Goal: Contribute content: Add original content to the website for others to see

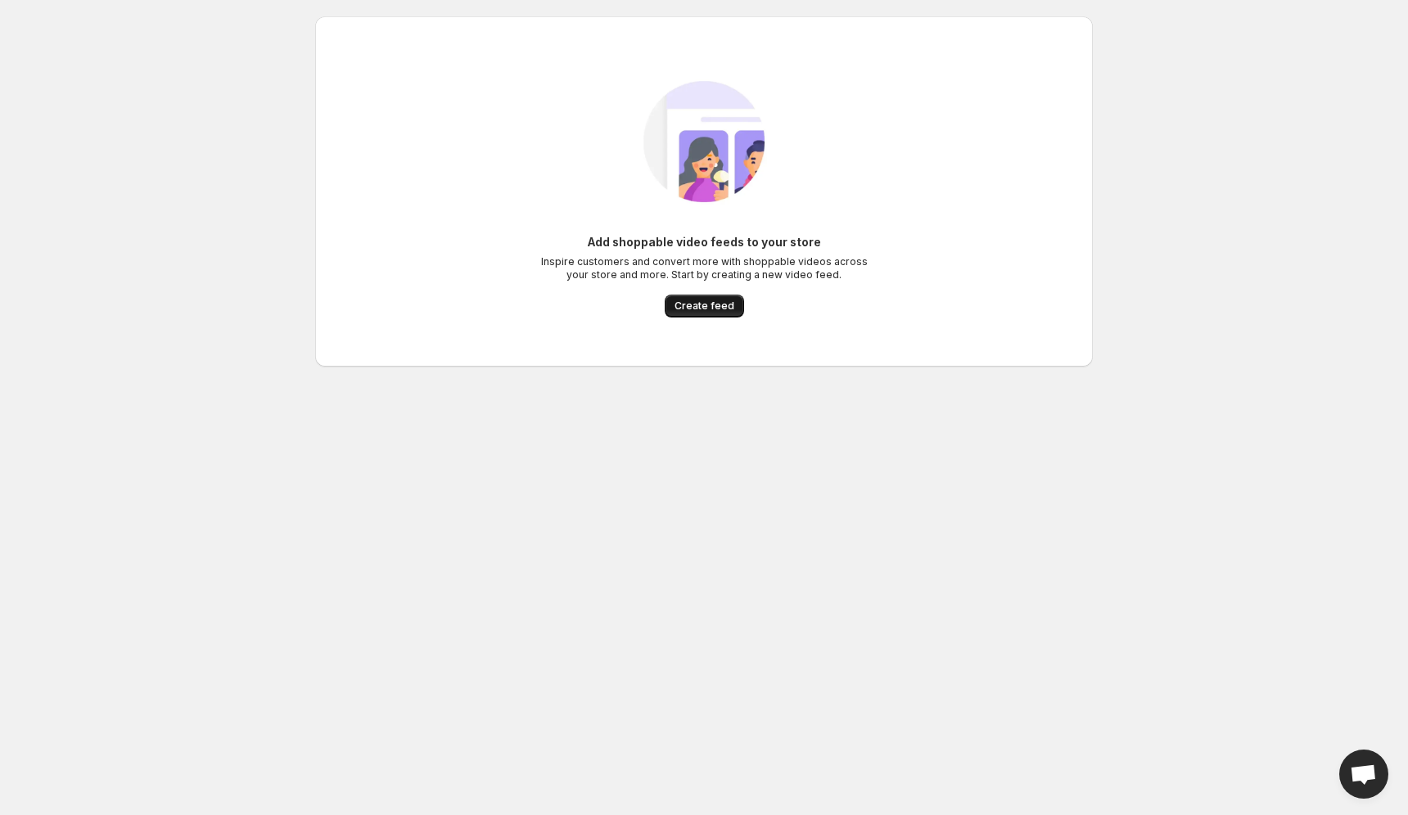
click at [712, 299] on button "Create feed" at bounding box center [704, 306] width 79 height 23
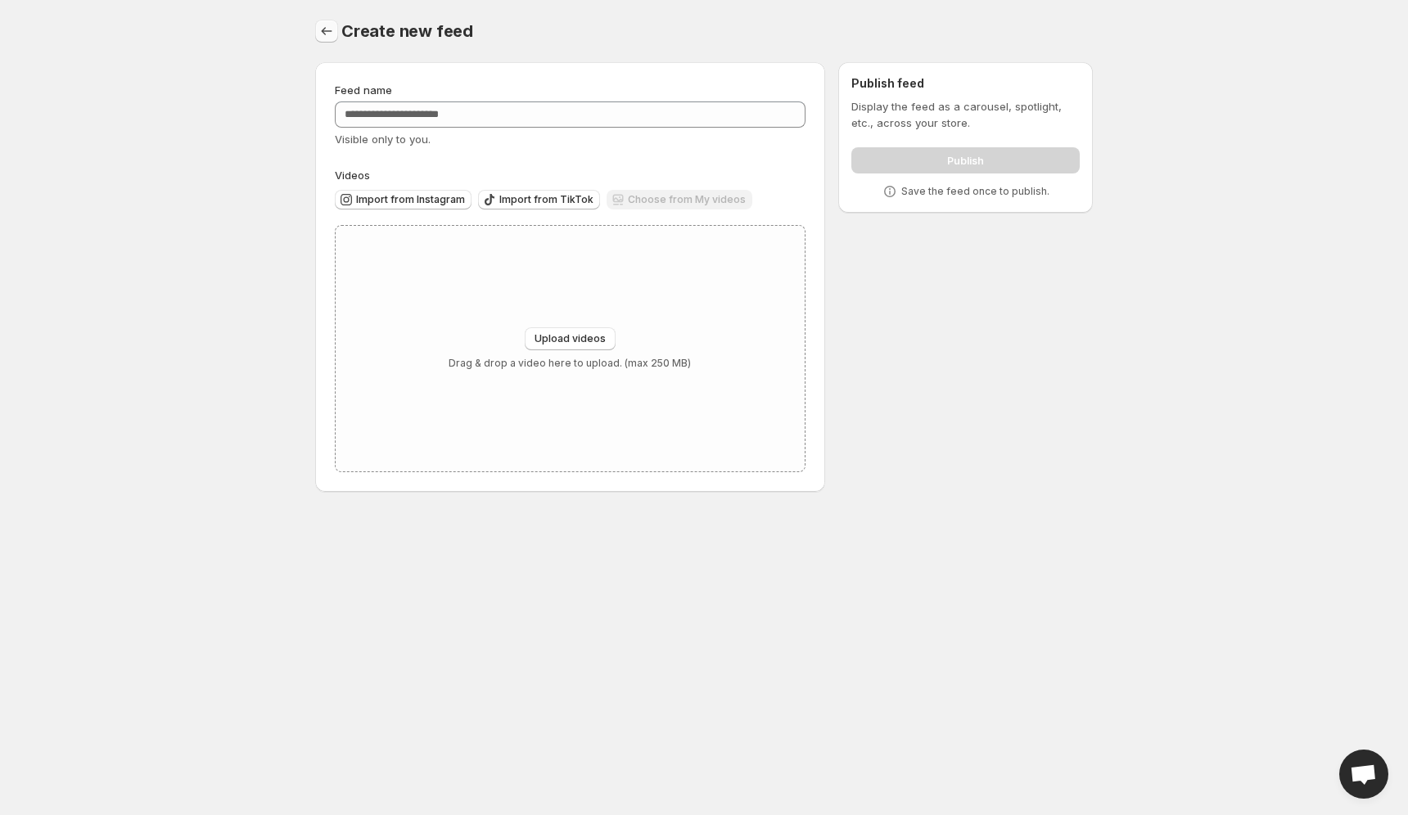
click at [332, 34] on icon "Settings" at bounding box center [326, 31] width 16 height 16
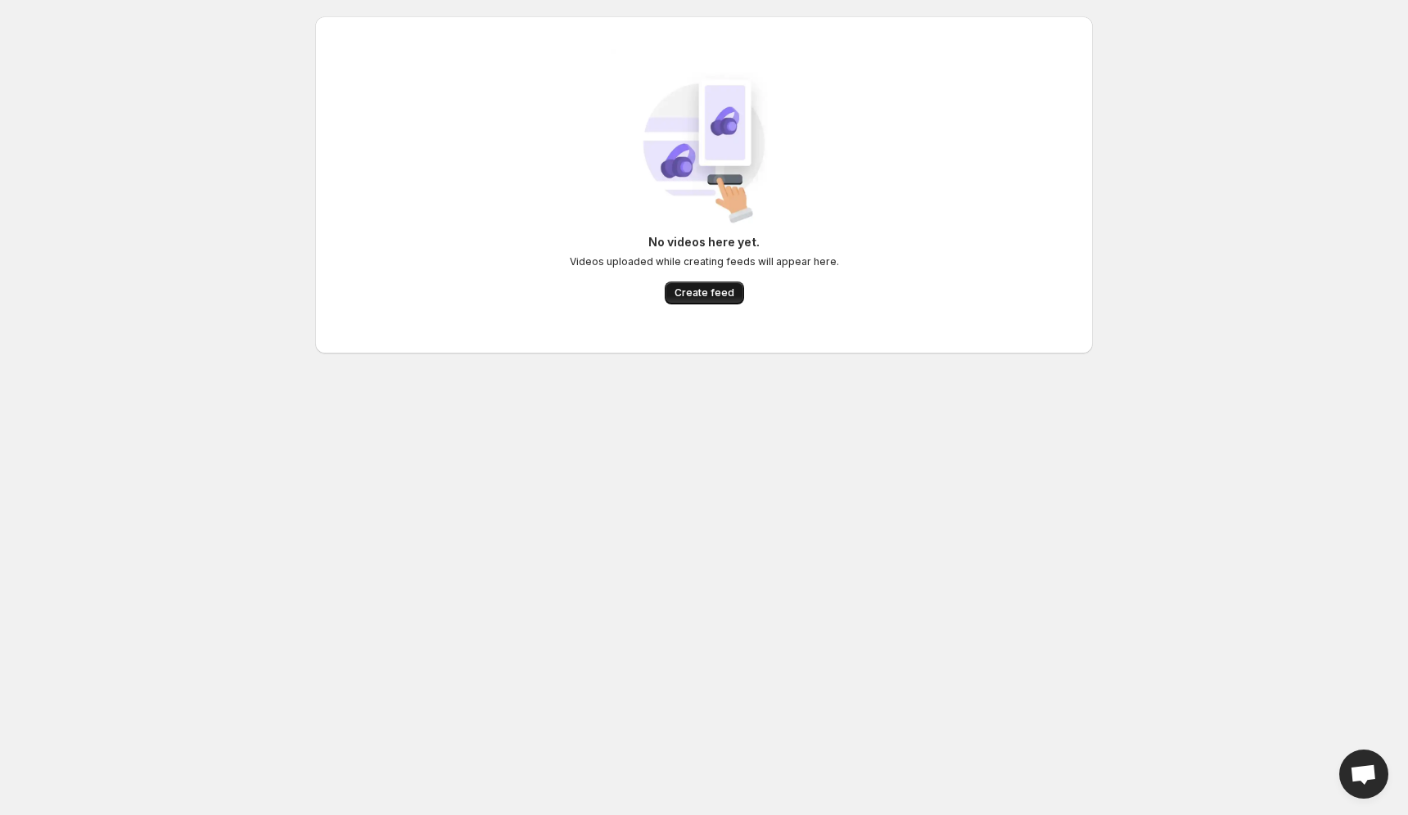
click at [712, 298] on span "Create feed" at bounding box center [705, 293] width 60 height 13
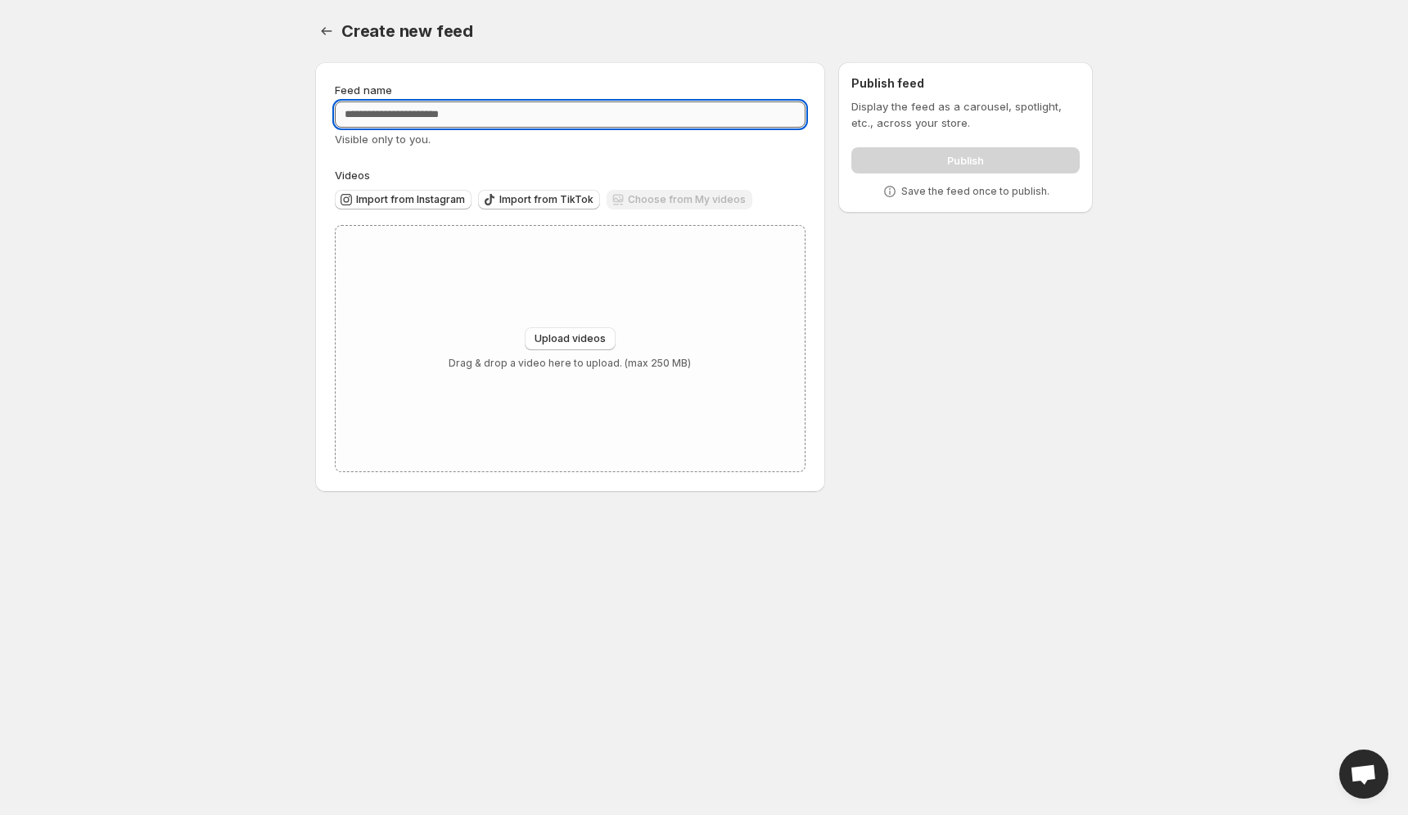
click at [522, 118] on input "Feed name" at bounding box center [570, 115] width 471 height 26
type input "*"
type input "**********"
click at [592, 337] on span "Upload videos" at bounding box center [570, 338] width 71 height 13
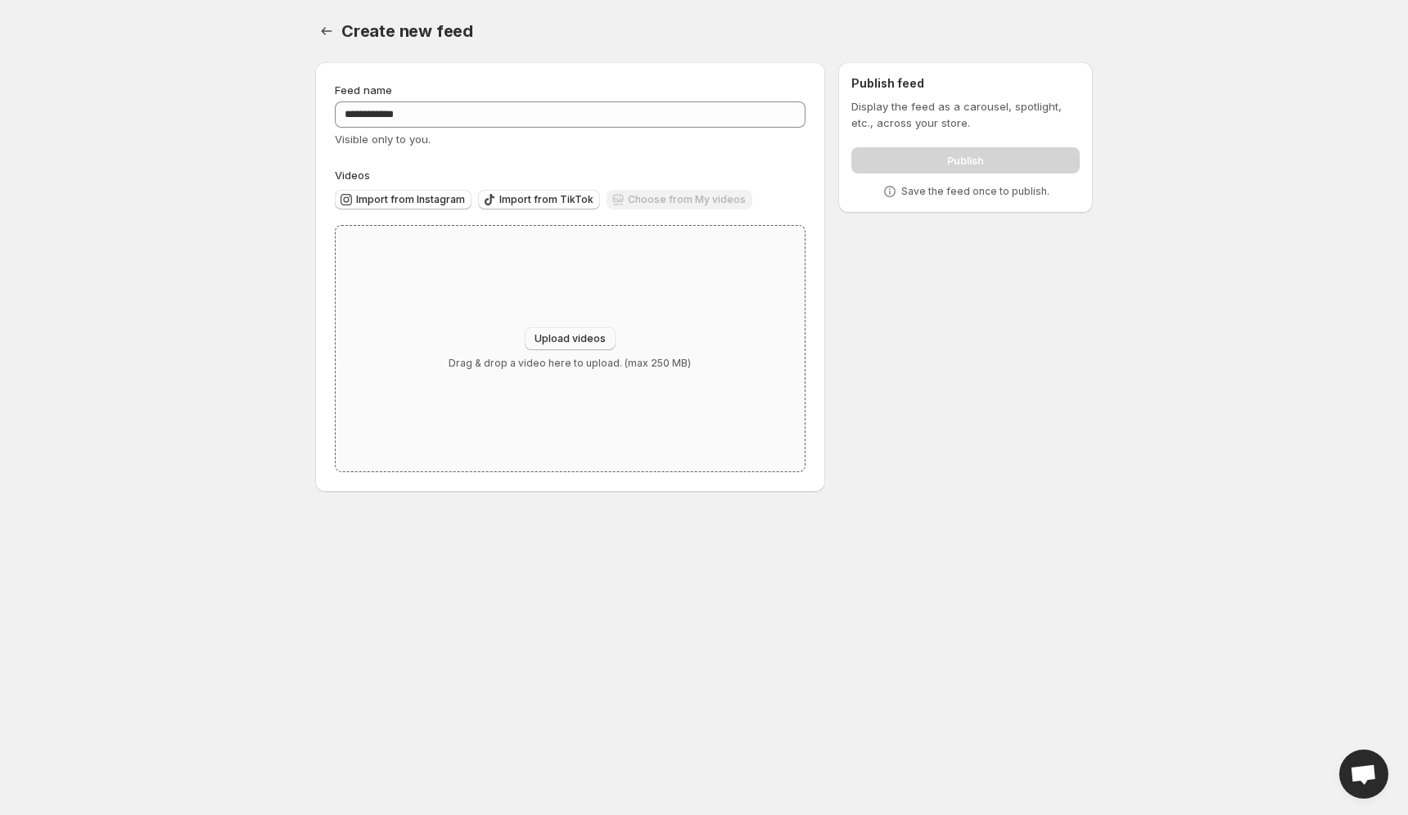
type input "**********"
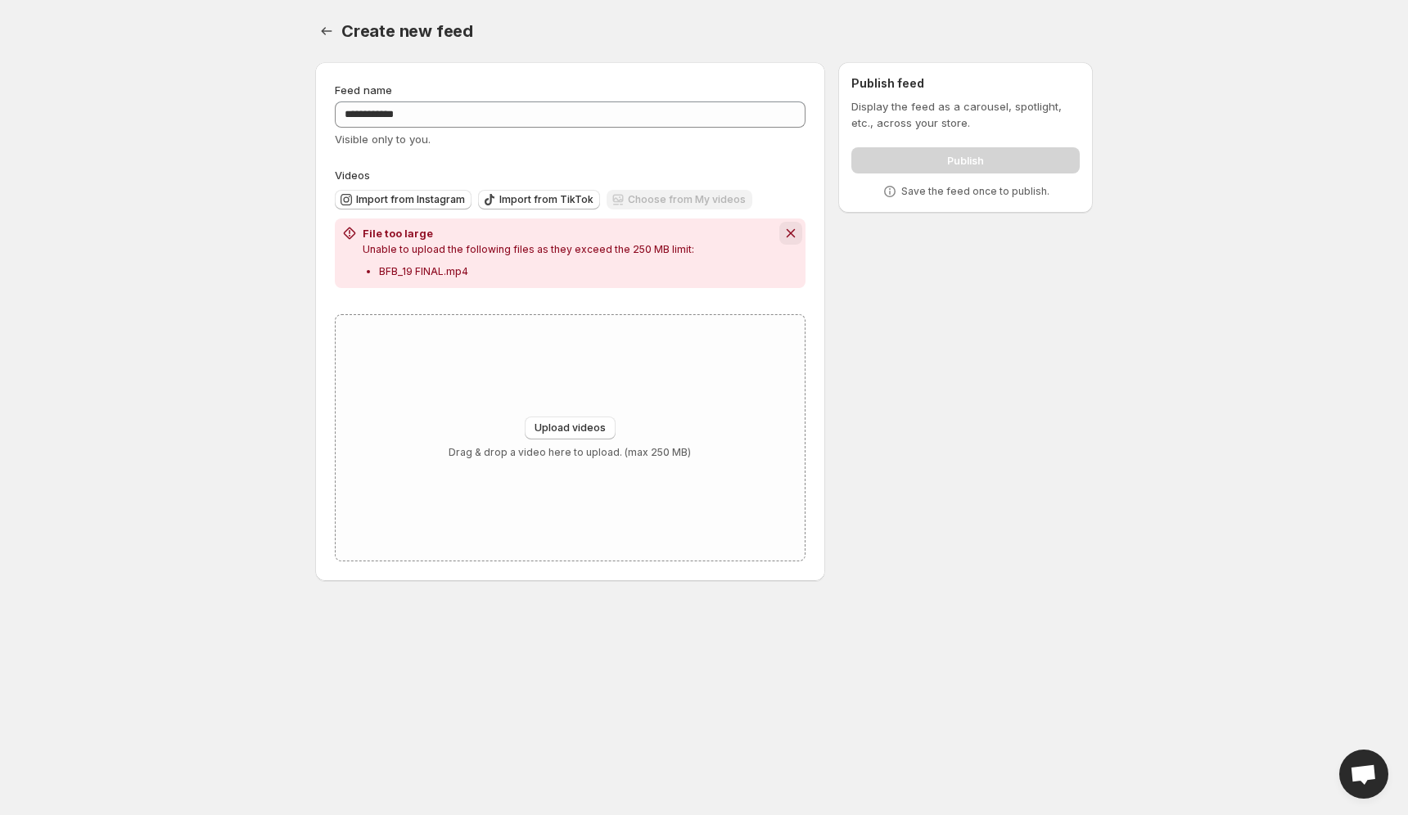
click at [785, 230] on icon "Dismiss notification" at bounding box center [791, 233] width 16 height 16
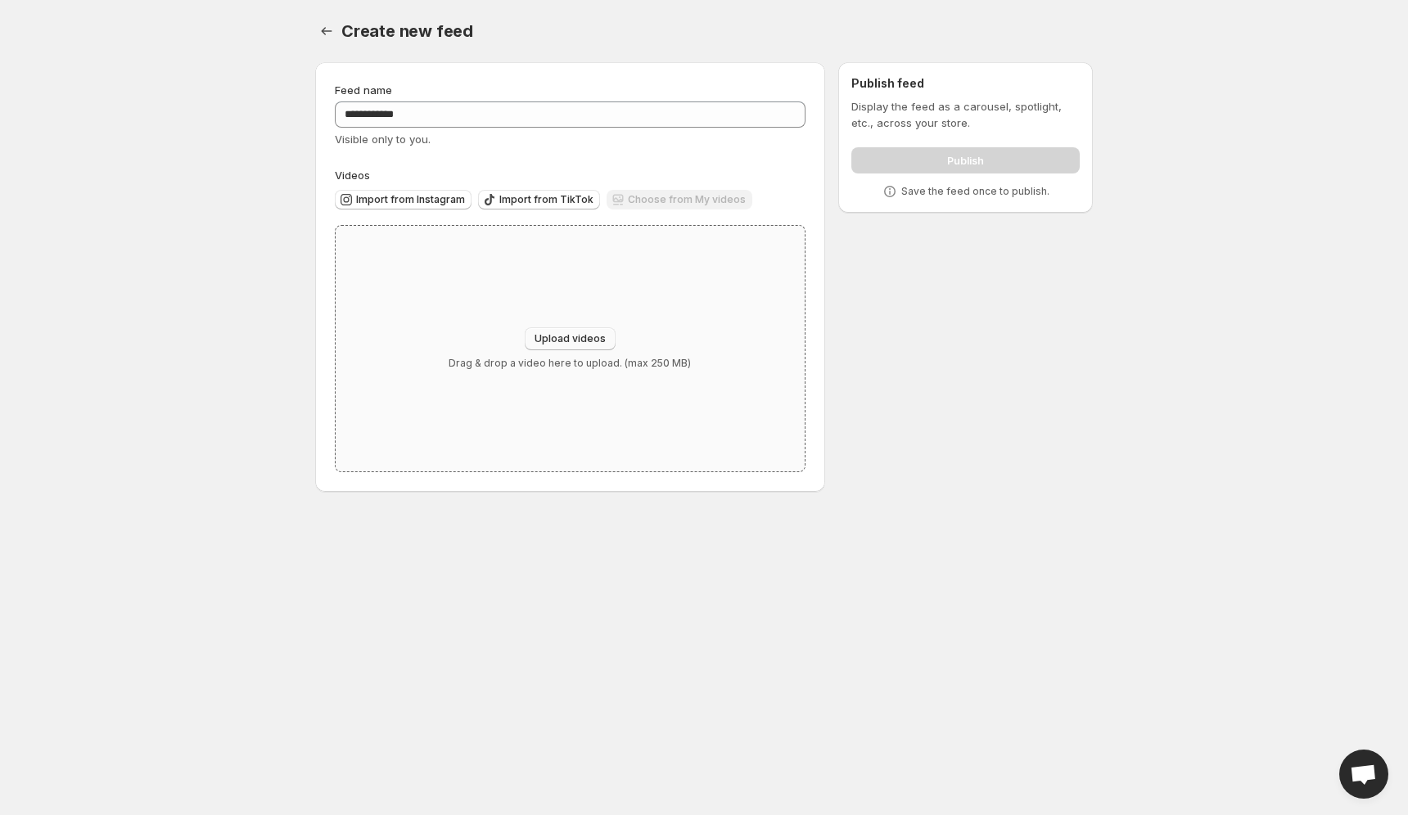
click at [558, 342] on span "Upload videos" at bounding box center [570, 338] width 71 height 13
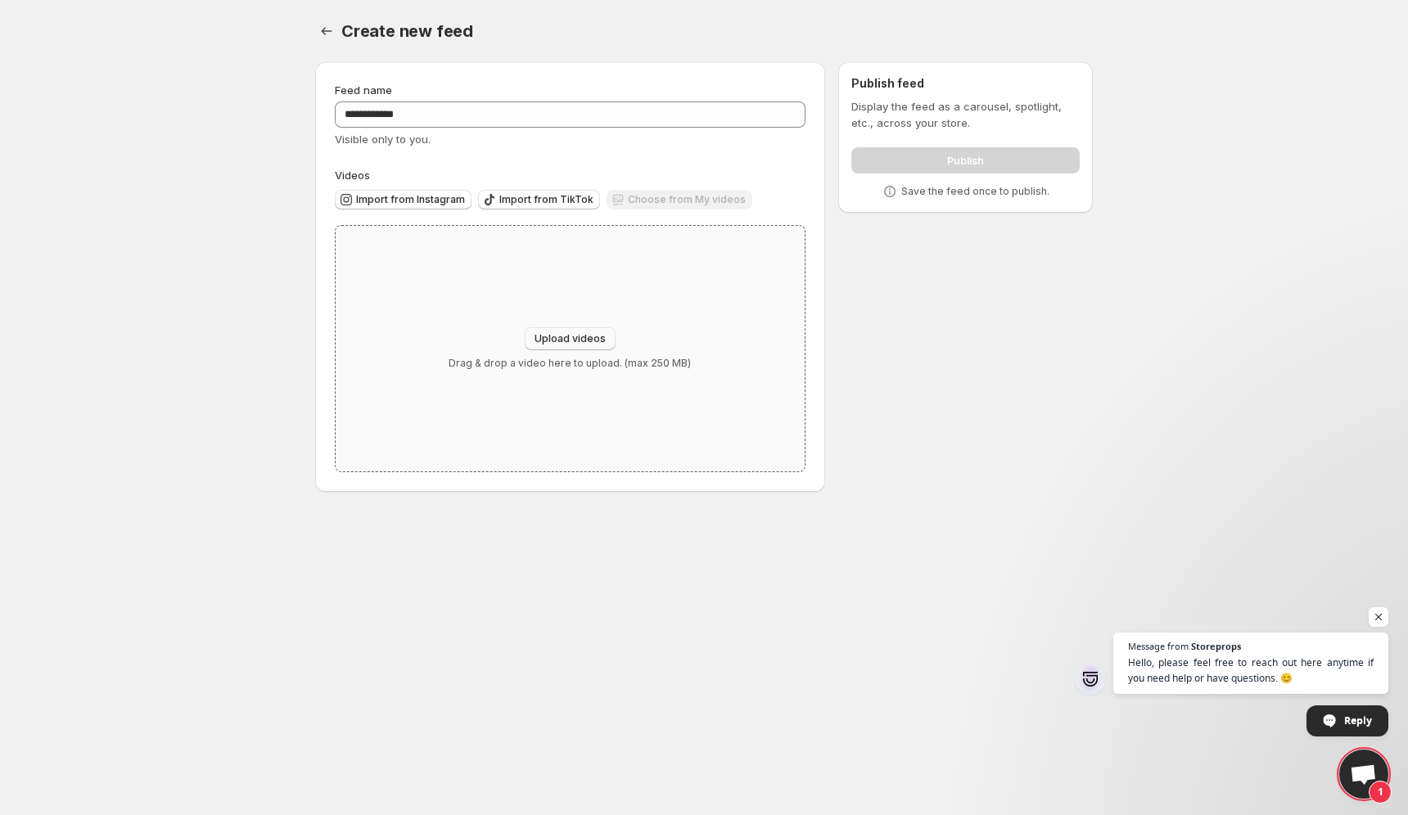
type input "**********"
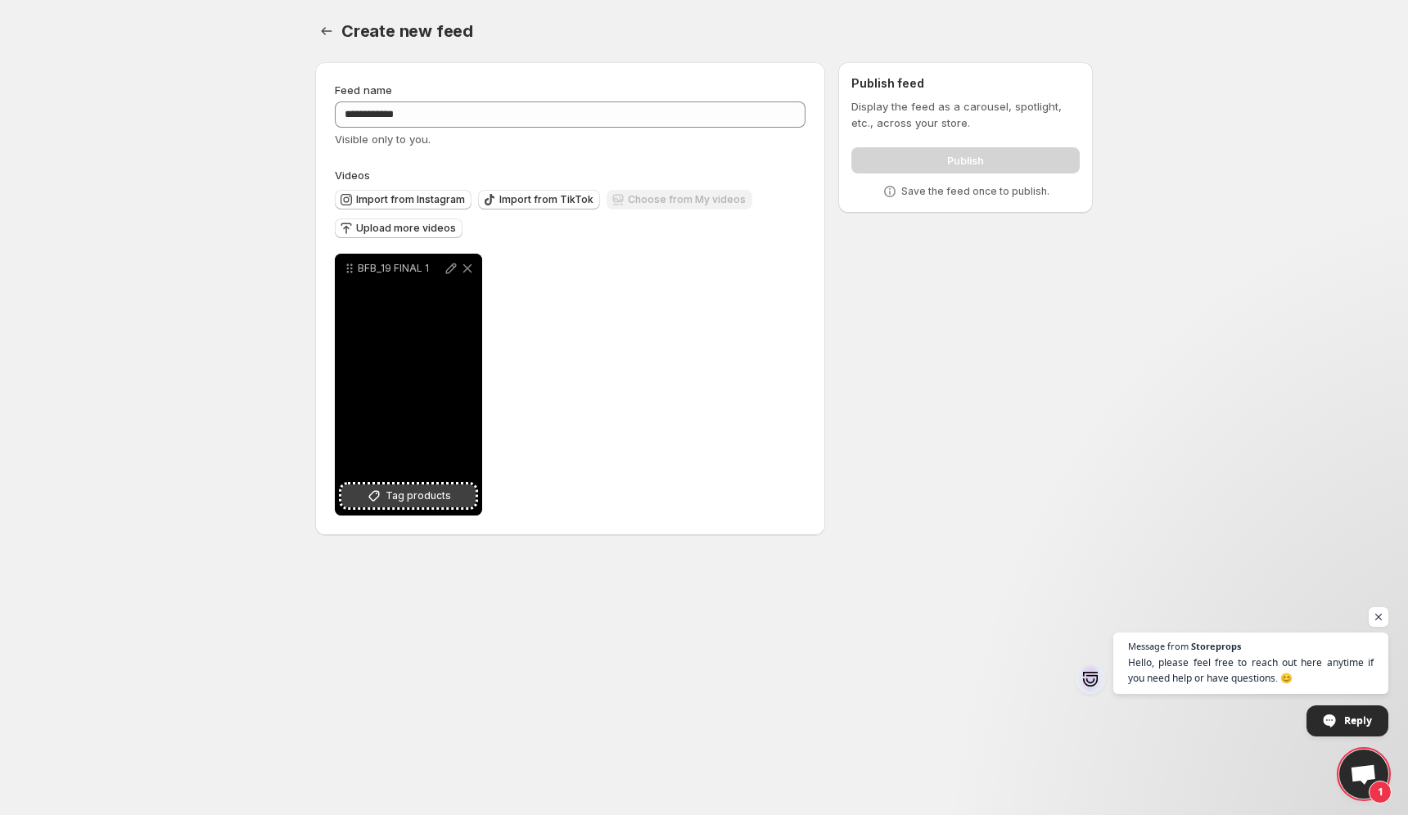
click at [445, 500] on span "Tag products" at bounding box center [418, 496] width 65 height 16
click at [419, 497] on span "Tag products" at bounding box center [418, 496] width 65 height 16
click at [426, 501] on div "4 products tagged" at bounding box center [397, 491] width 95 height 33
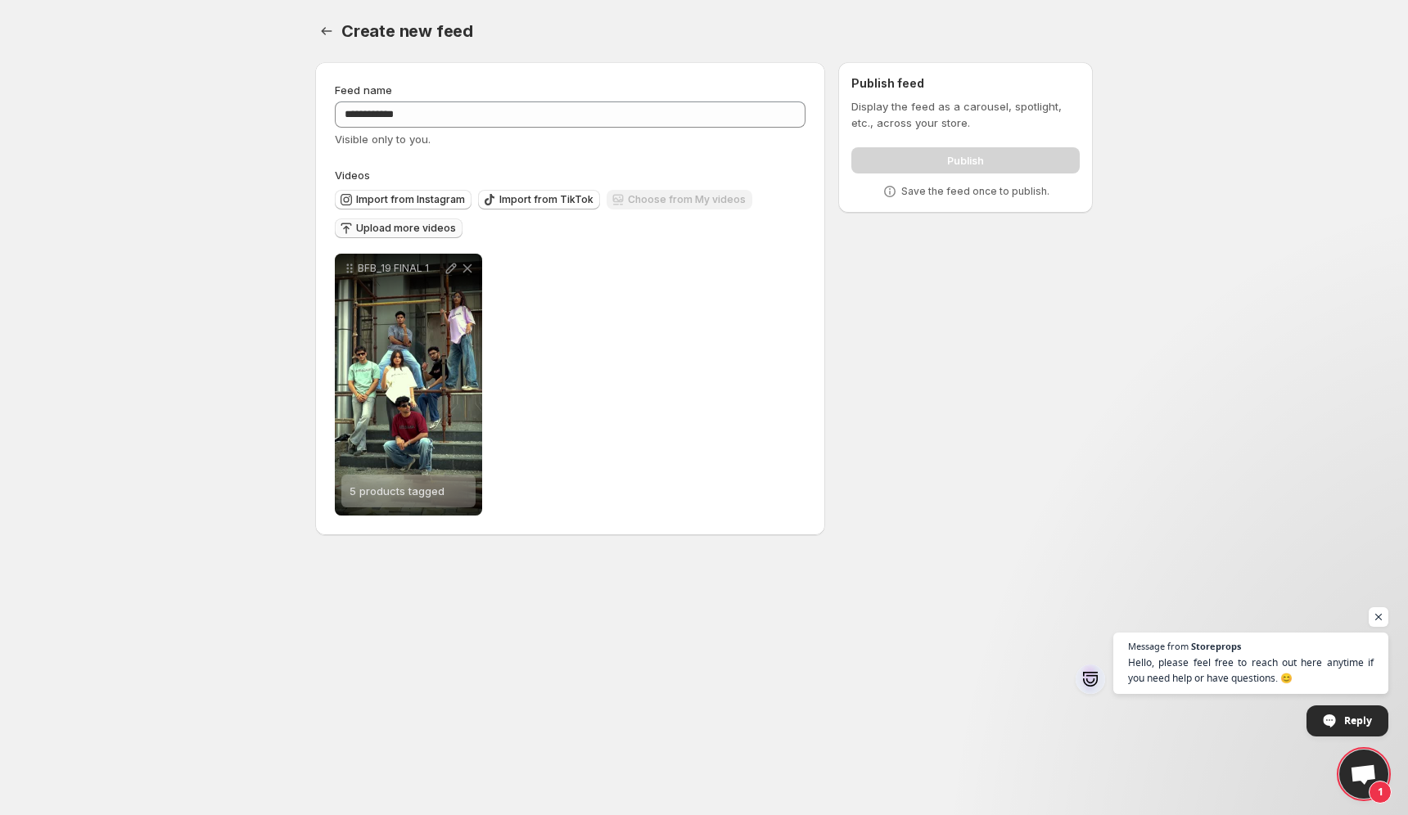
click at [434, 235] on button "Upload more videos" at bounding box center [399, 229] width 128 height 20
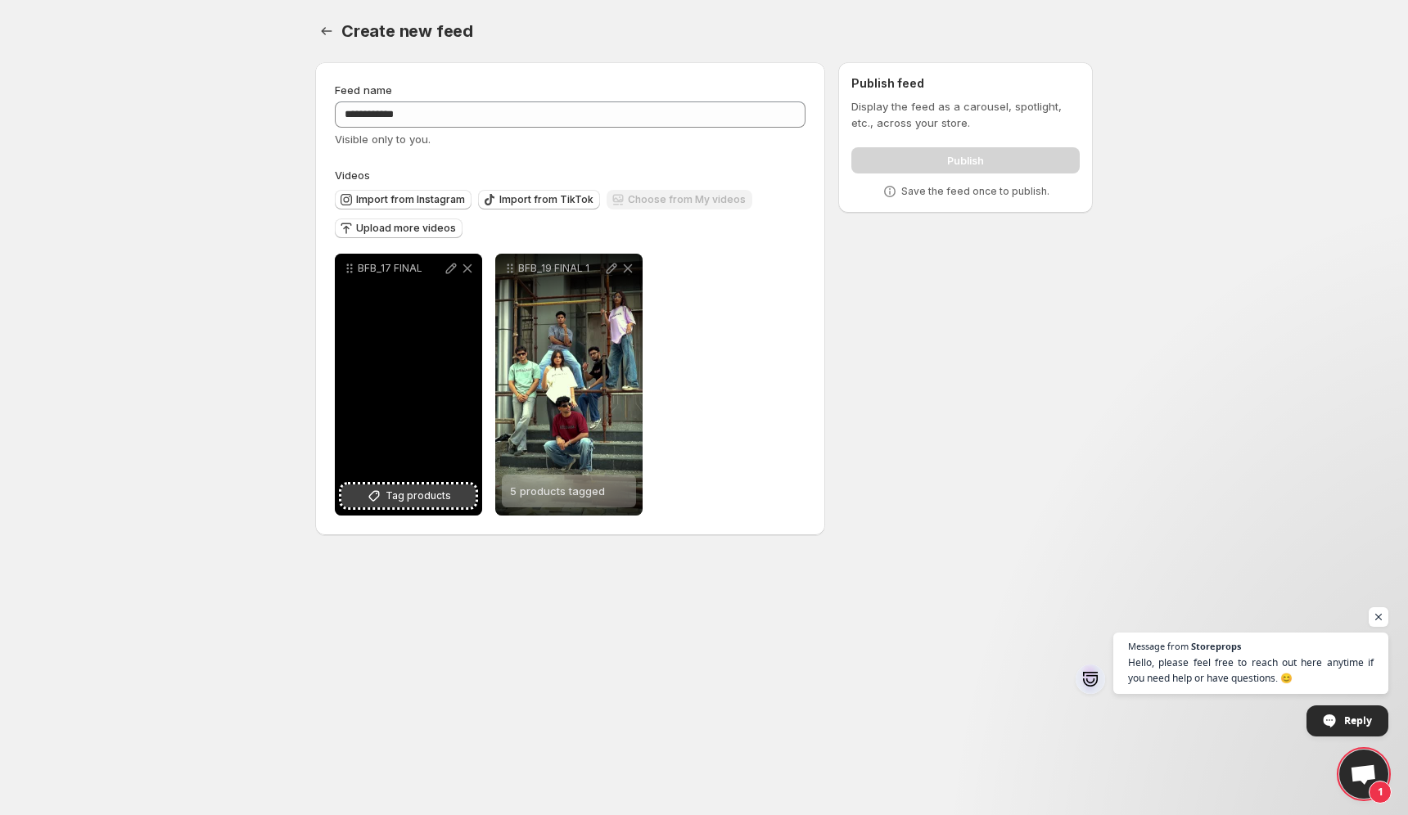
click at [452, 490] on button "Tag products" at bounding box center [408, 496] width 134 height 23
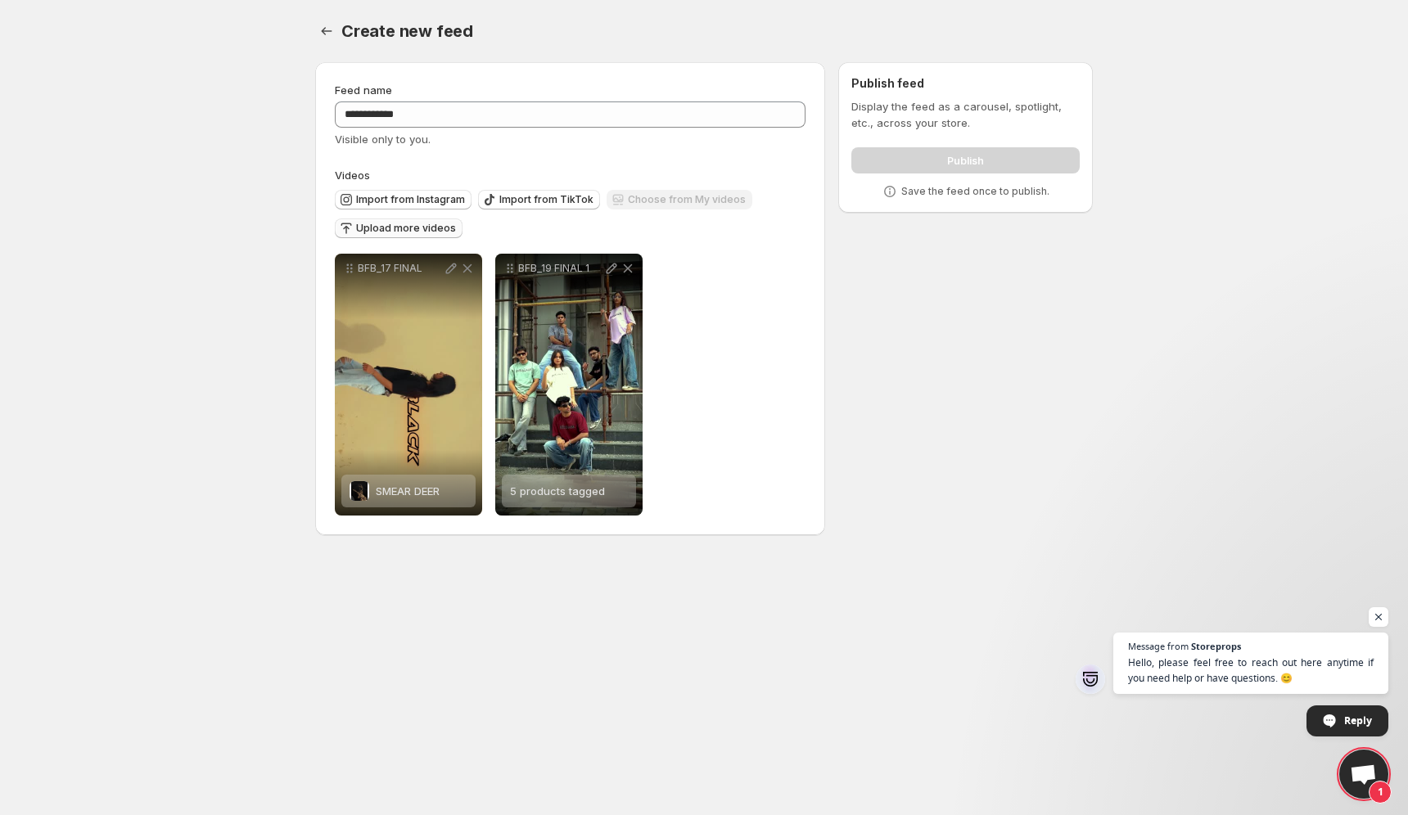
click at [424, 228] on span "Upload more videos" at bounding box center [406, 228] width 100 height 13
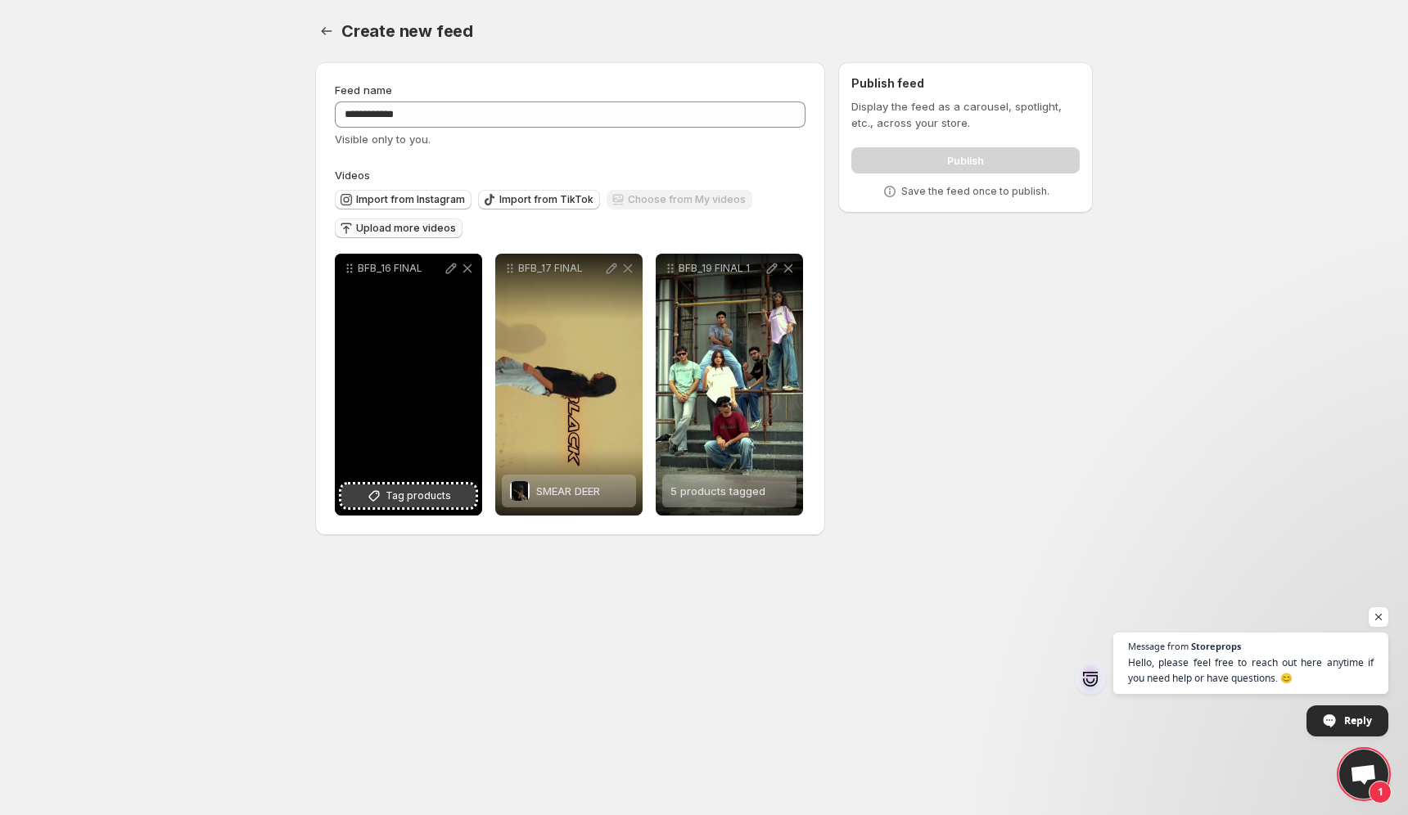
click at [418, 496] on span "Tag products" at bounding box center [418, 496] width 65 height 16
click at [390, 487] on button "Tag products" at bounding box center [408, 496] width 134 height 23
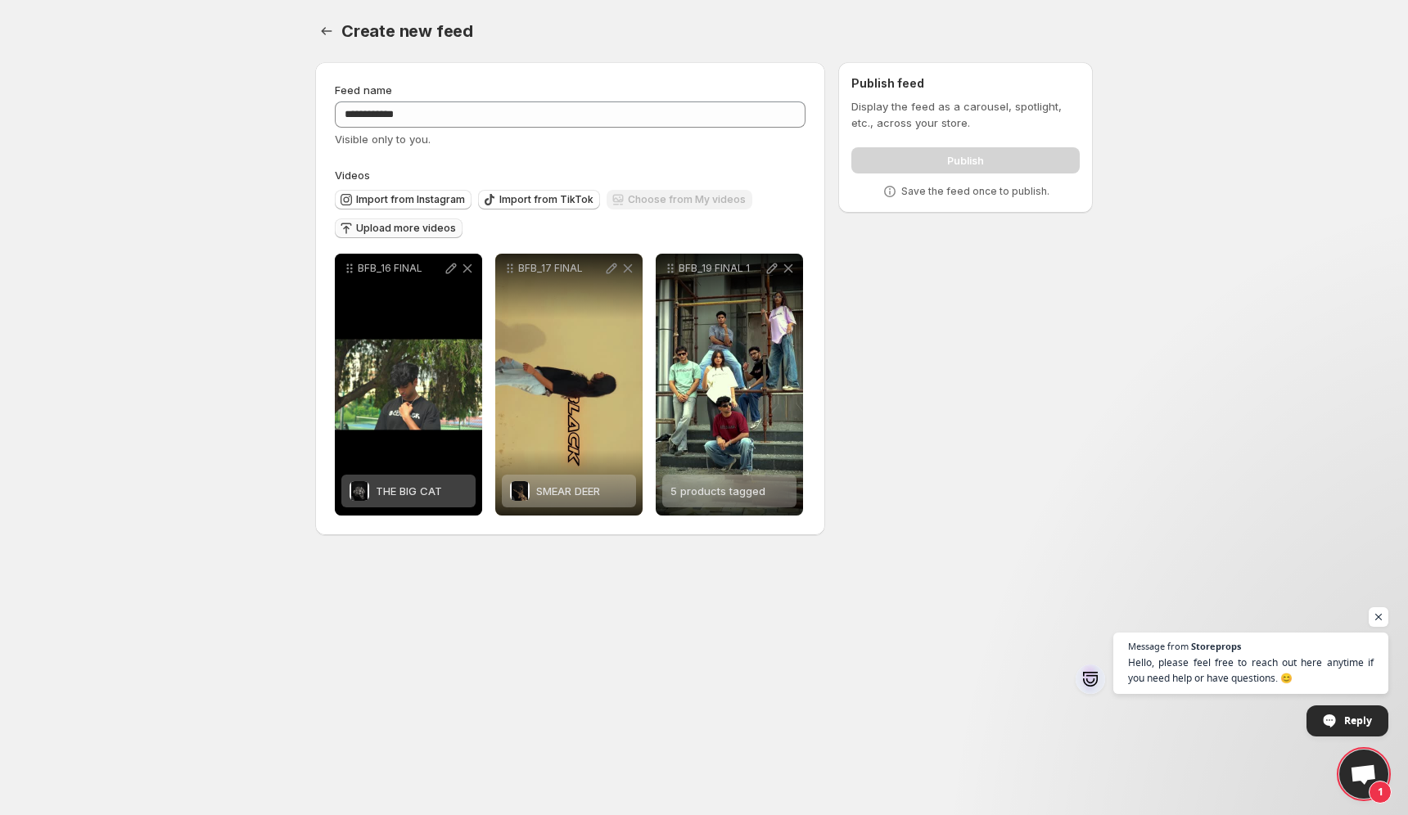
click at [422, 228] on span "Upload more videos" at bounding box center [406, 228] width 100 height 13
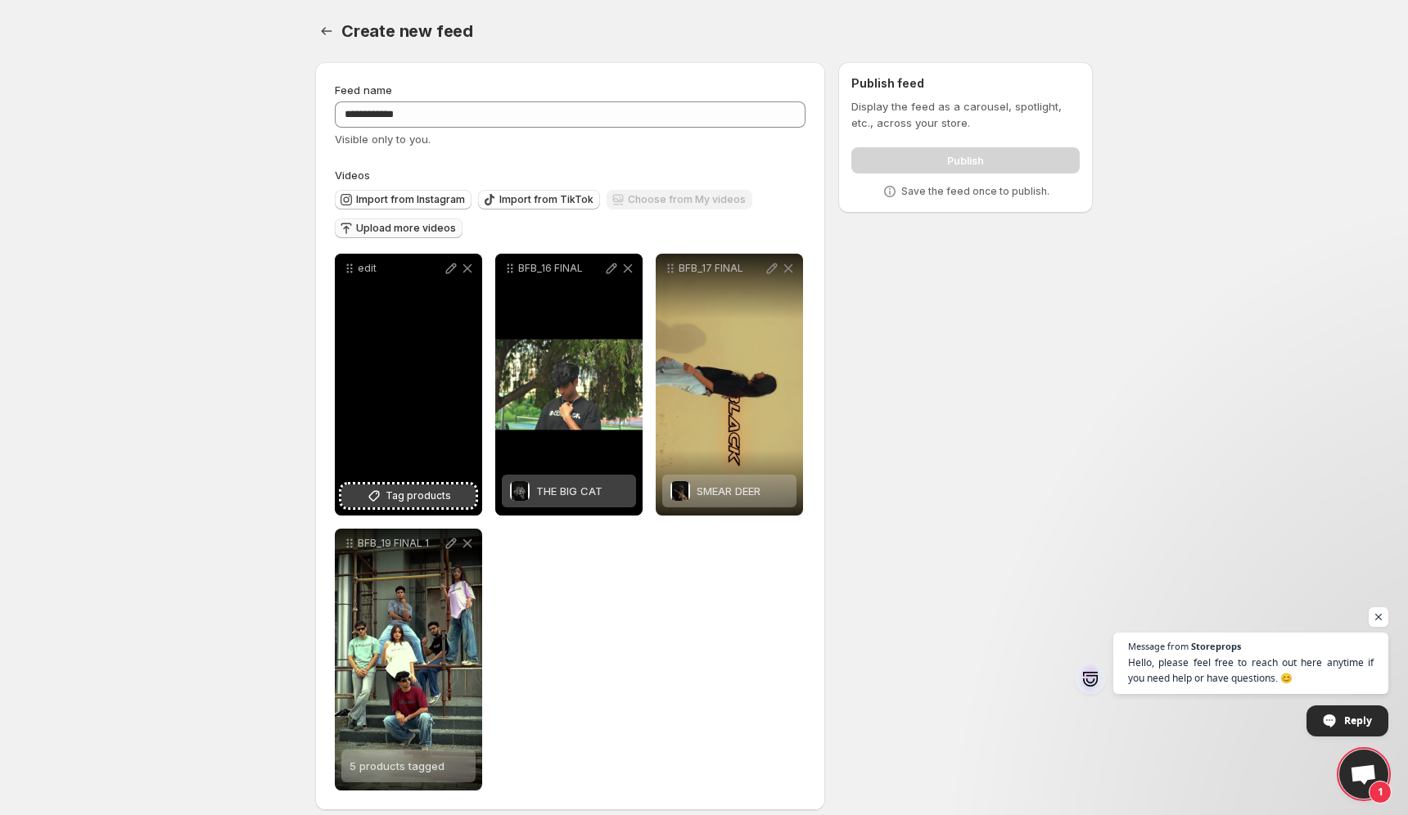
click at [439, 499] on span "Tag products" at bounding box center [418, 496] width 65 height 16
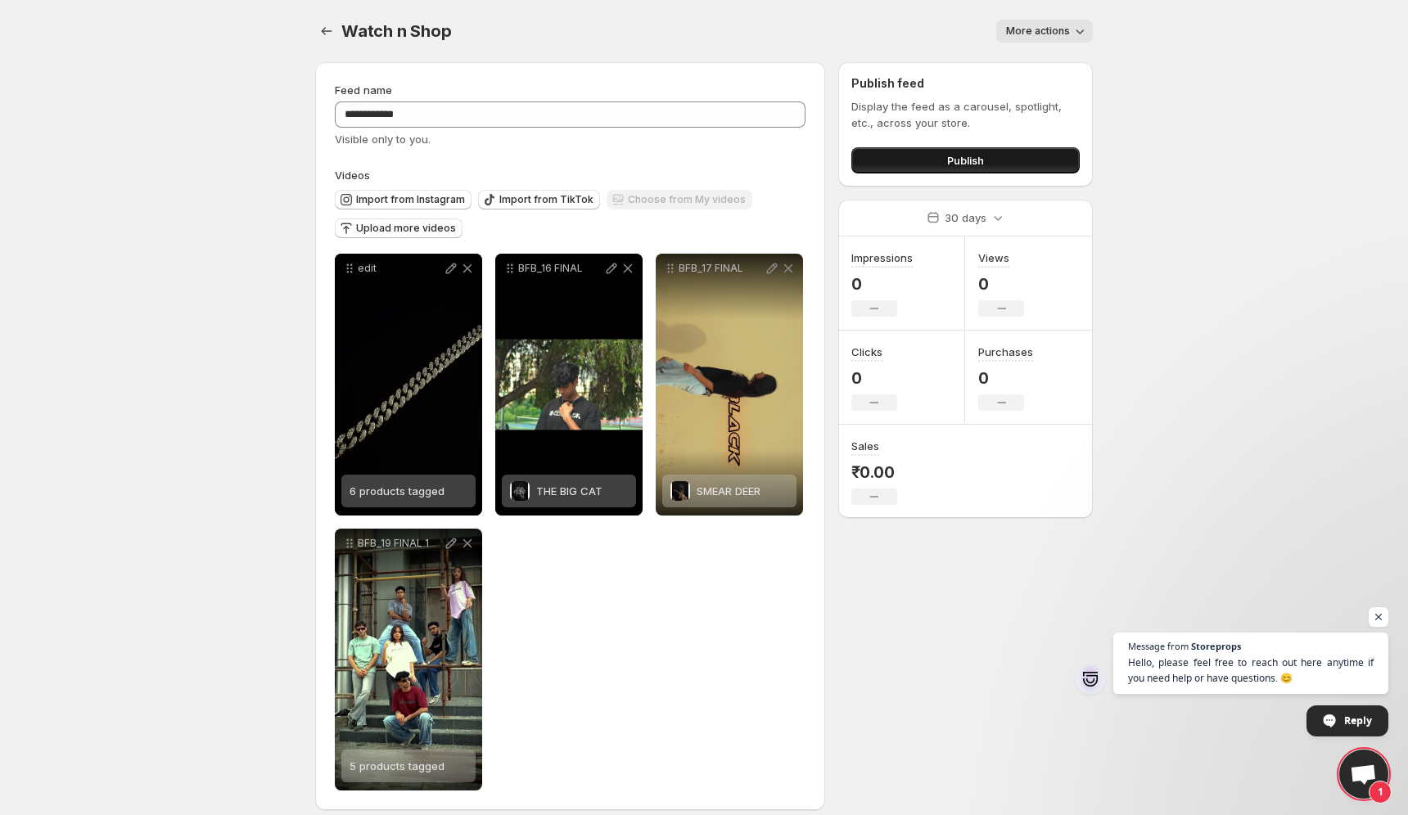
click at [937, 165] on button "Publish" at bounding box center [965, 160] width 228 height 26
click at [422, 229] on span "Upload more videos" at bounding box center [406, 228] width 100 height 13
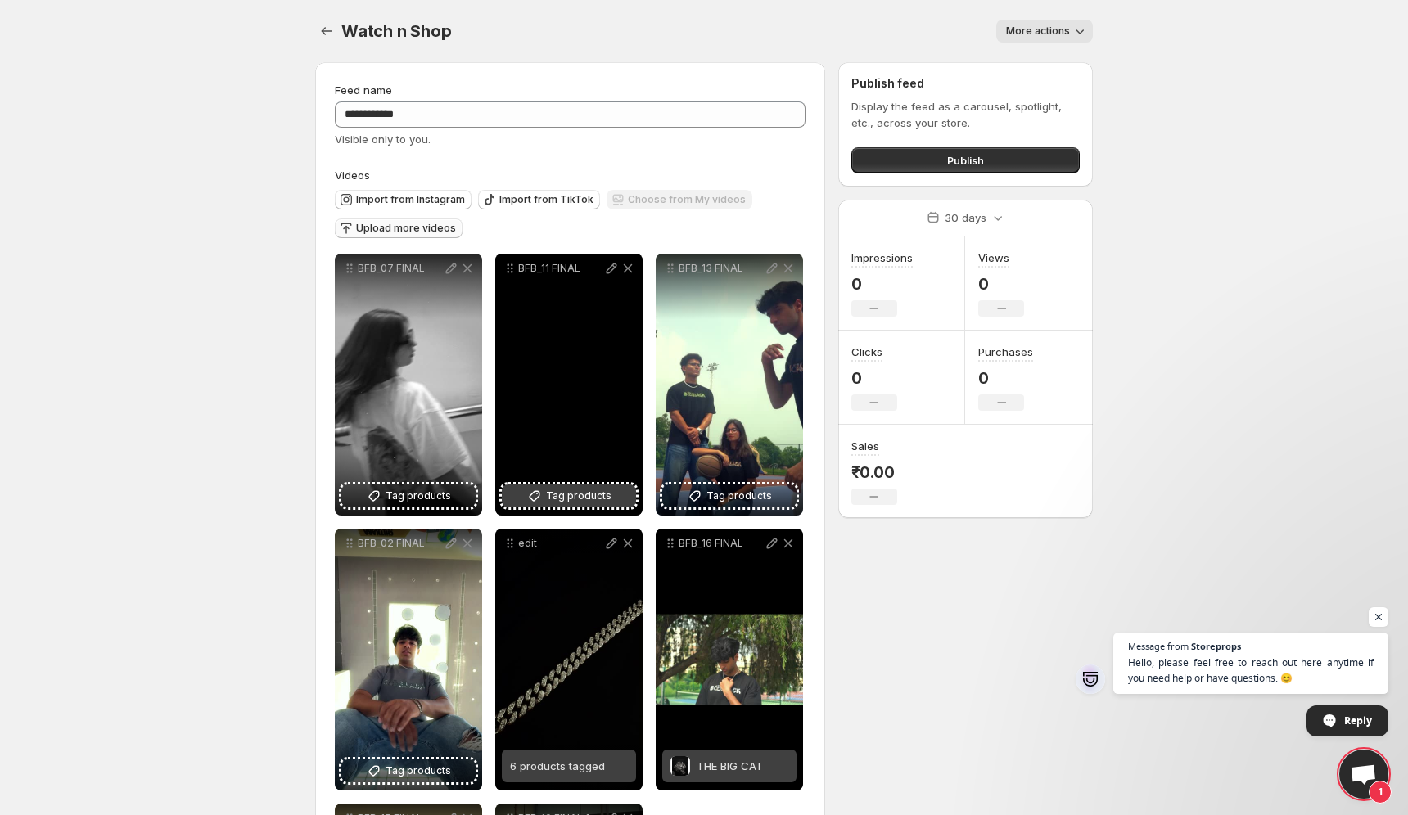
click at [575, 496] on span "Tag products" at bounding box center [578, 496] width 65 height 16
click at [582, 499] on div "BFB_11 FINAL" at bounding box center [568, 385] width 147 height 262
click at [582, 499] on div "ROARING TIGER" at bounding box center [576, 491] width 80 height 33
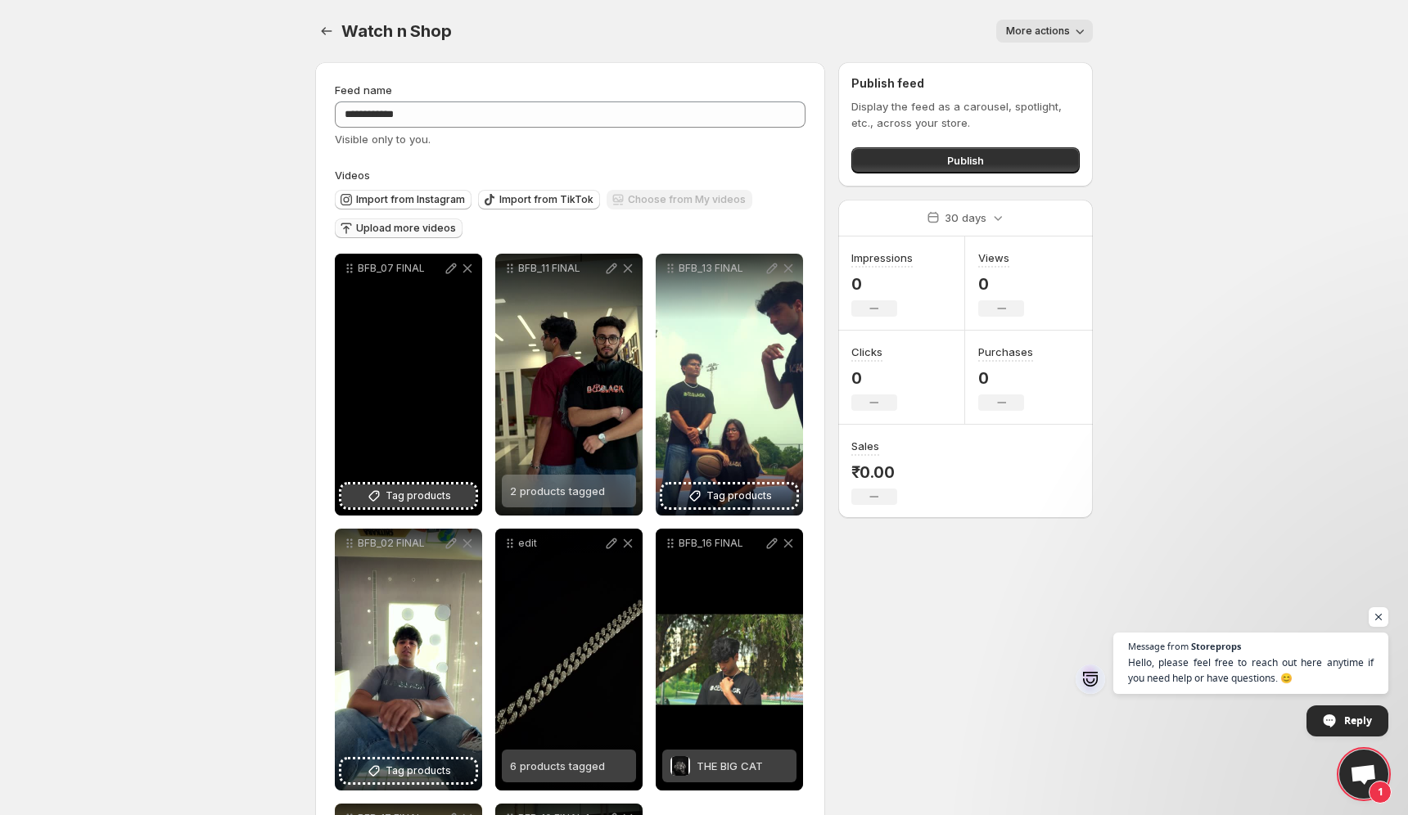
click at [420, 503] on span "Tag products" at bounding box center [418, 496] width 65 height 16
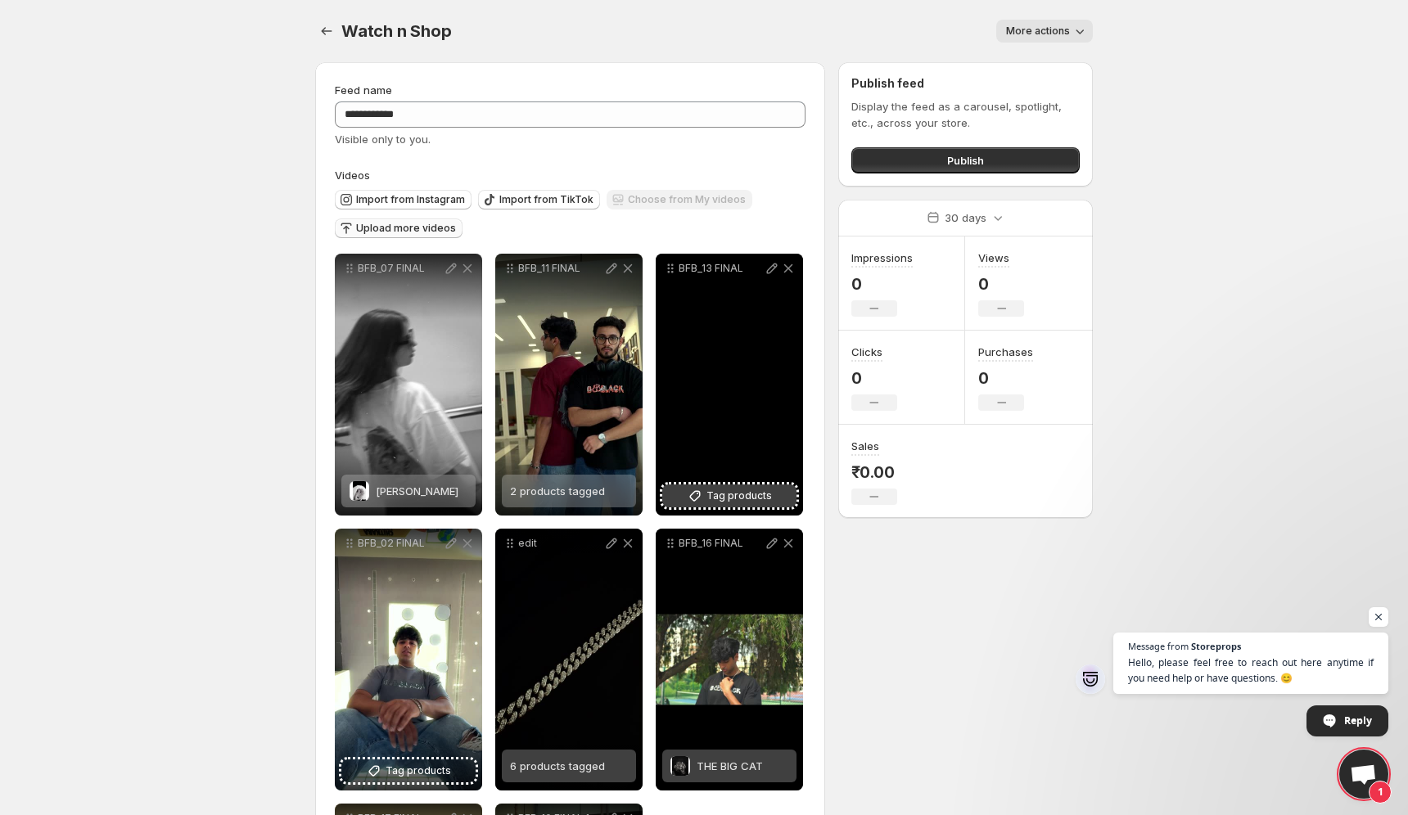
click at [756, 503] on span "Tag products" at bounding box center [739, 496] width 65 height 16
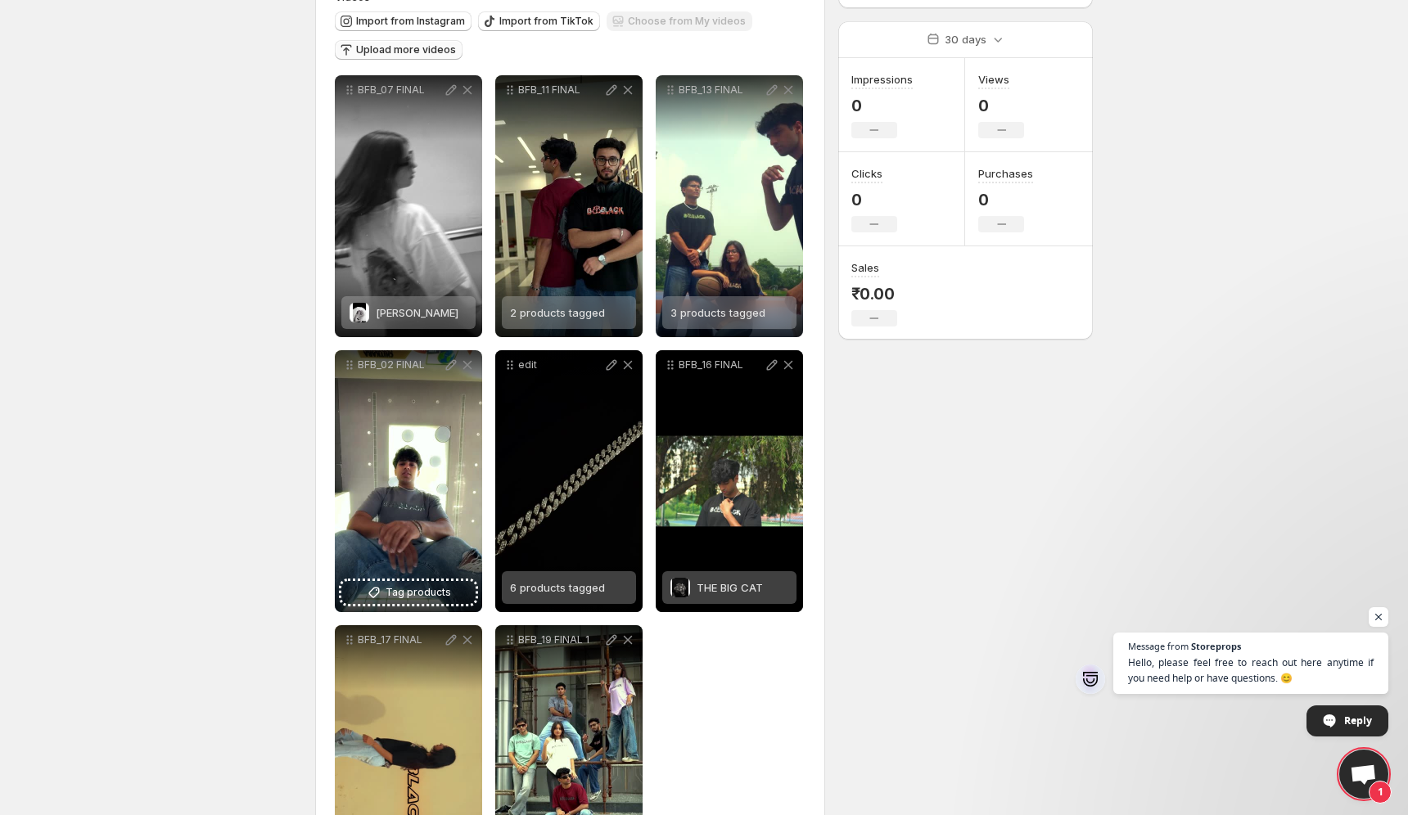
scroll to position [192, 0]
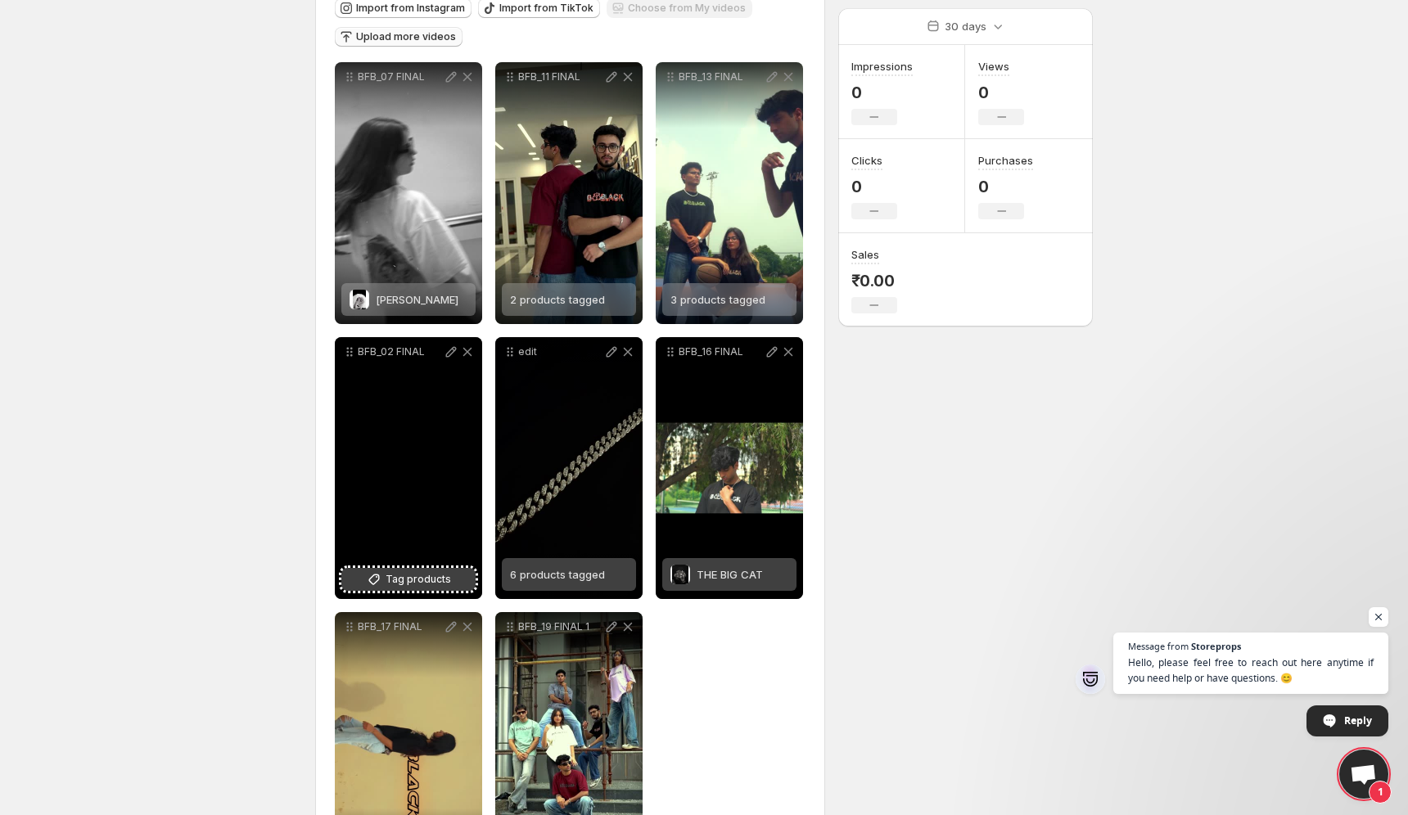
click at [421, 574] on span "Tag products" at bounding box center [418, 579] width 65 height 16
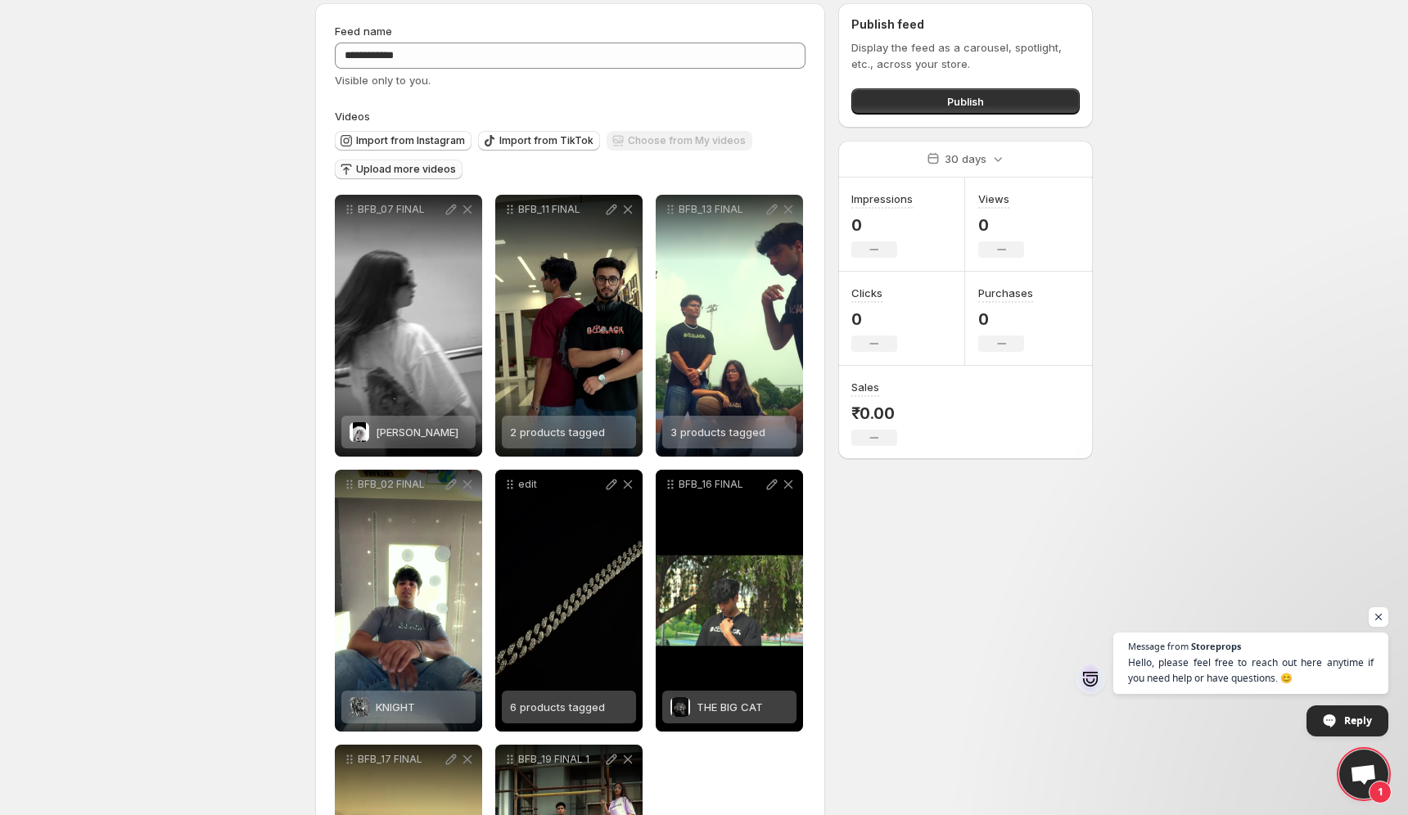
scroll to position [0, 0]
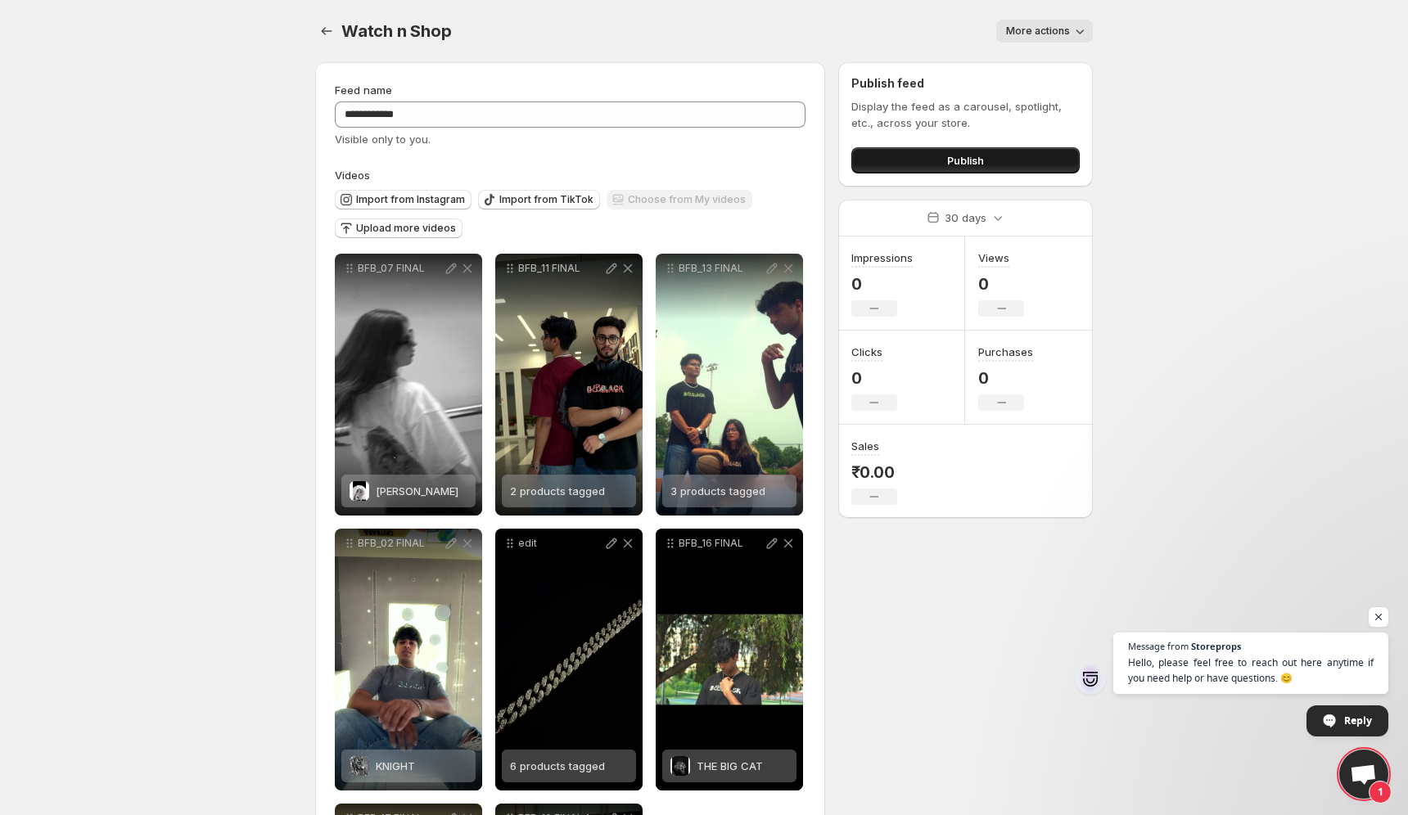
click at [942, 159] on button "Publish" at bounding box center [965, 160] width 228 height 26
